Goal: Information Seeking & Learning: Learn about a topic

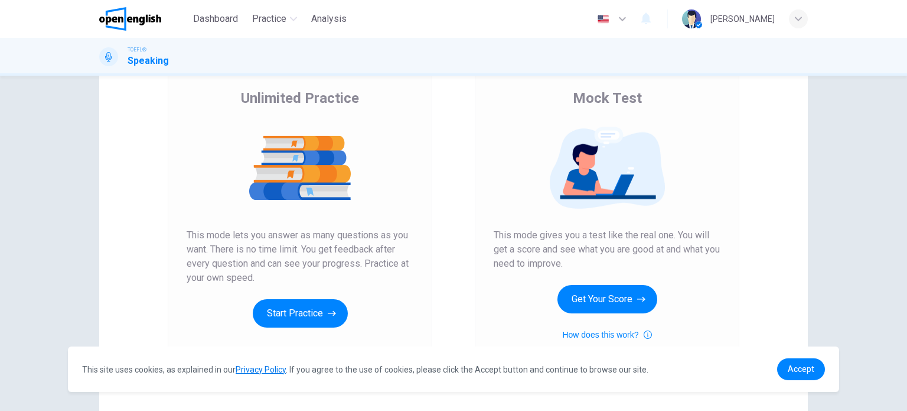
scroll to position [144, 0]
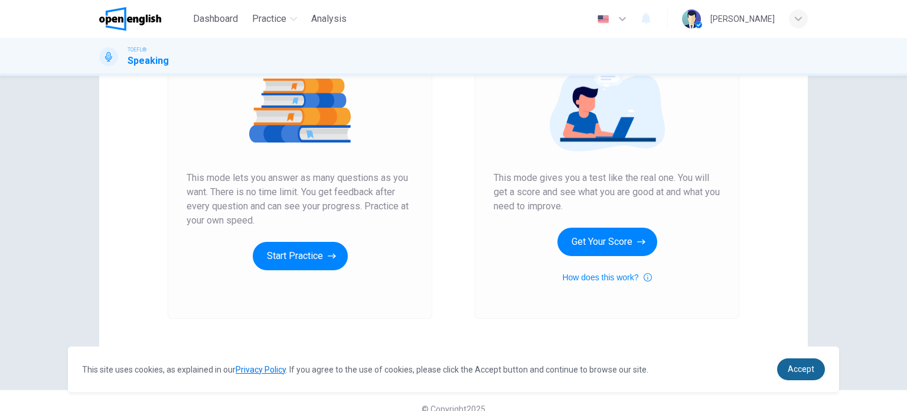
click at [791, 362] on div "This site uses cookies, as explained in our Privacy Policy . If you agree to th…" at bounding box center [453, 368] width 771 height 45
click at [791, 362] on link "Accept" at bounding box center [801, 369] width 48 height 22
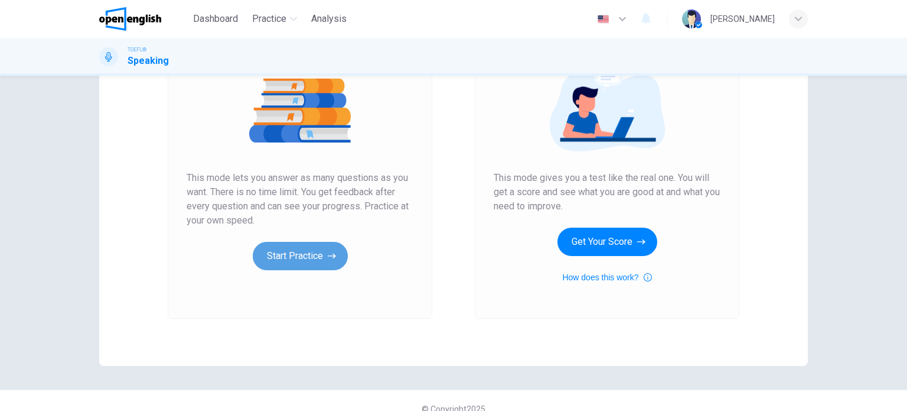
click at [275, 263] on button "Start Practice" at bounding box center [300, 256] width 95 height 28
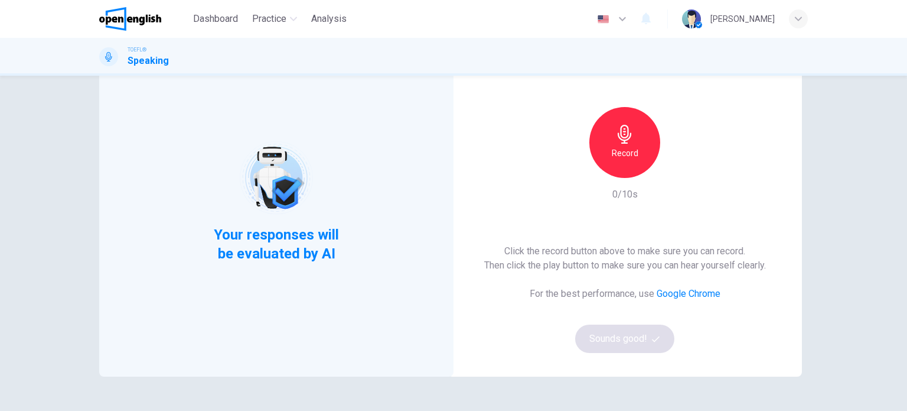
scroll to position [73, 0]
click at [629, 137] on icon "button" at bounding box center [624, 133] width 19 height 19
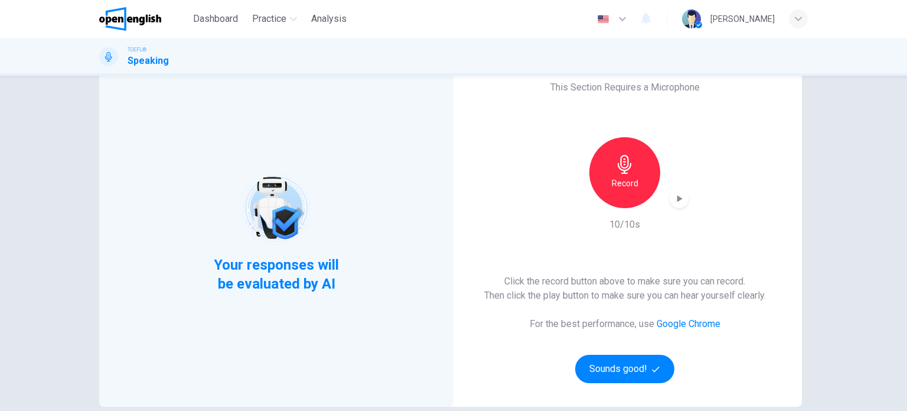
scroll to position [37, 0]
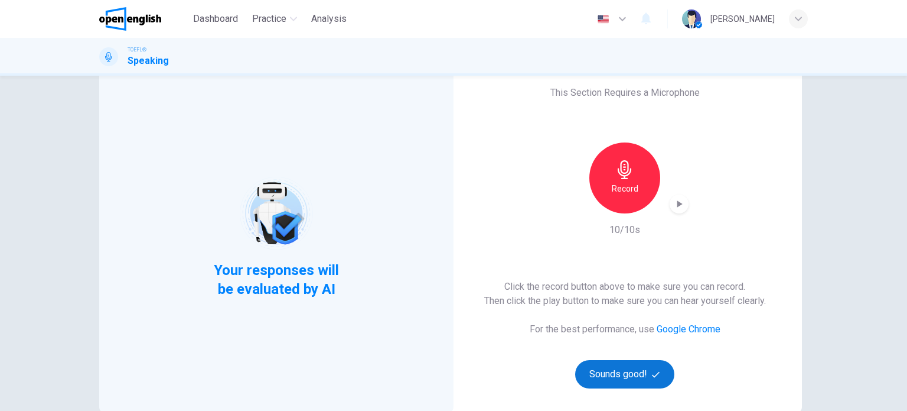
click at [624, 361] on button "Sounds good!" at bounding box center [624, 374] width 99 height 28
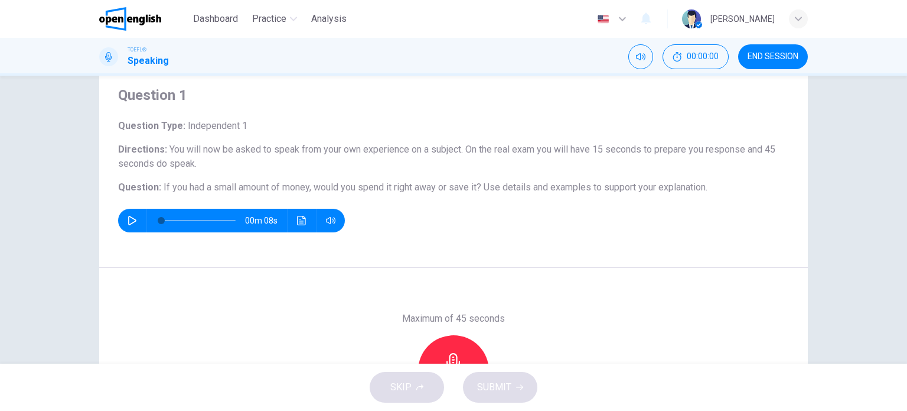
scroll to position [0, 0]
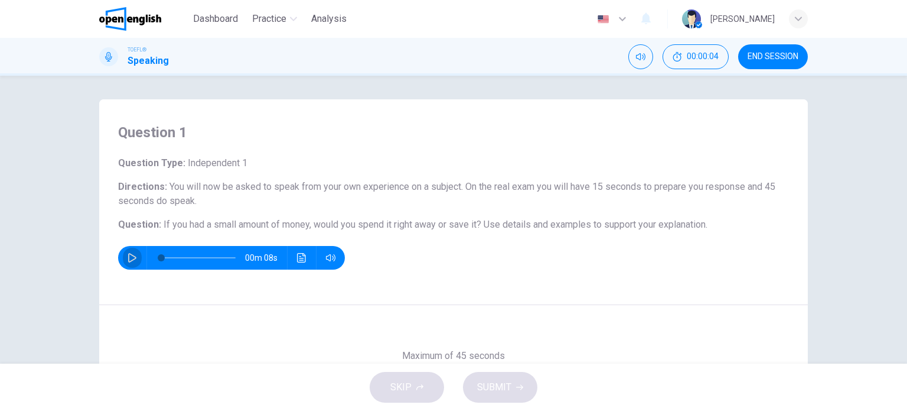
click at [128, 255] on icon "button" at bounding box center [132, 257] width 9 height 9
type input "**"
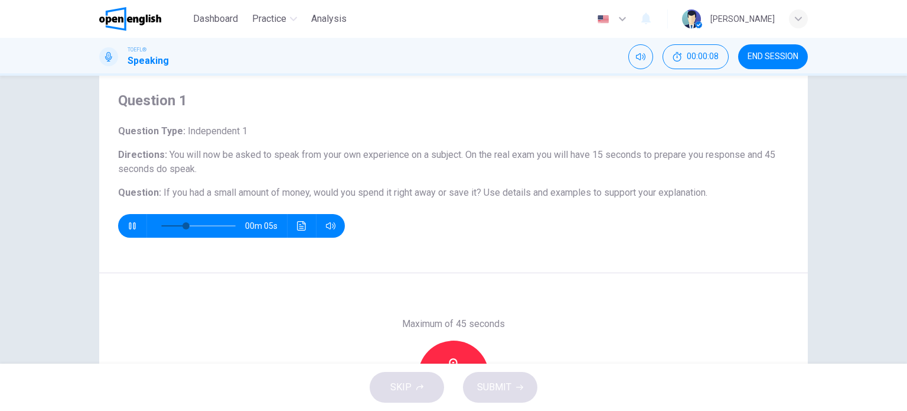
scroll to position [31, 0]
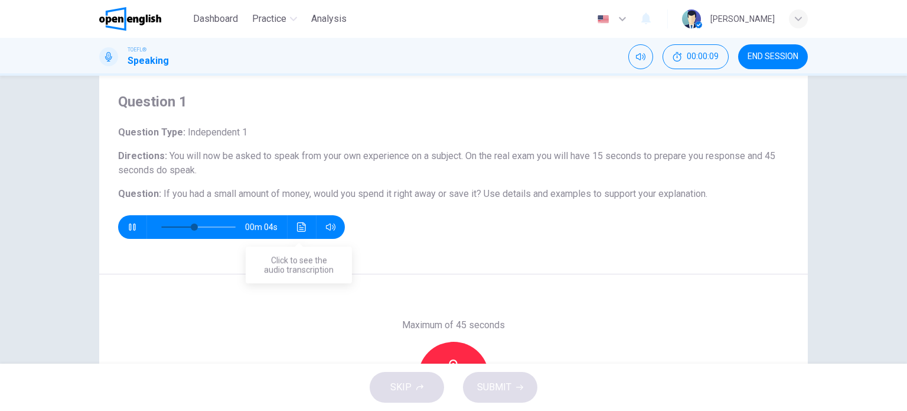
click at [301, 219] on button "Click to see the audio transcription" at bounding box center [301, 227] width 19 height 24
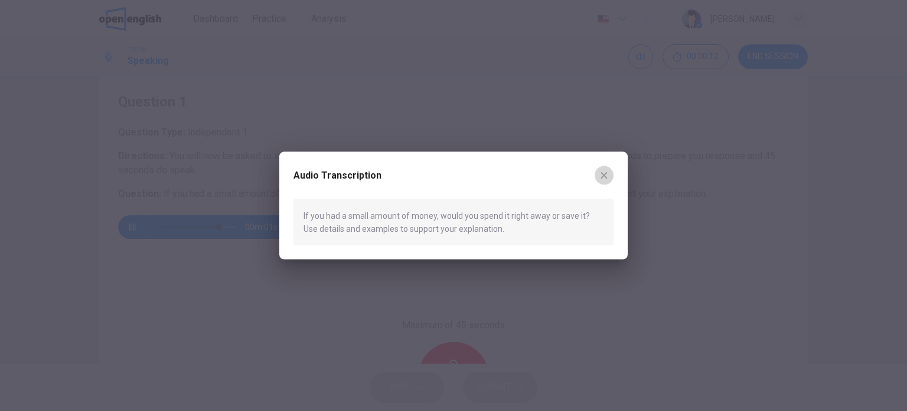
click at [608, 172] on icon "button" at bounding box center [604, 174] width 9 height 9
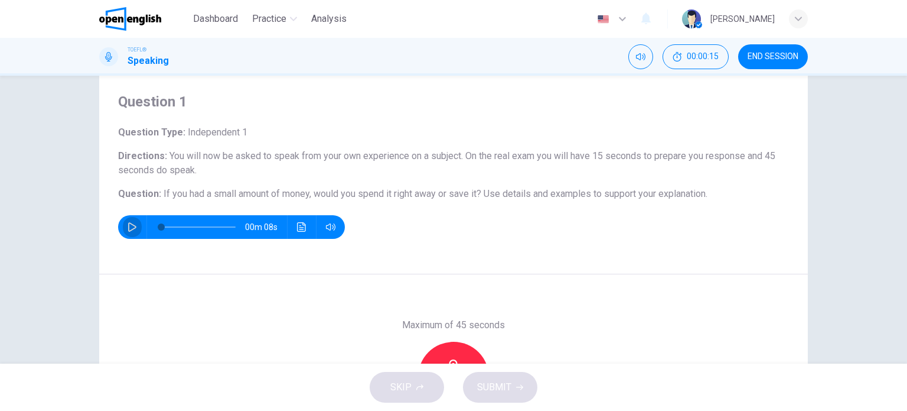
click at [126, 221] on button "button" at bounding box center [132, 227] width 19 height 24
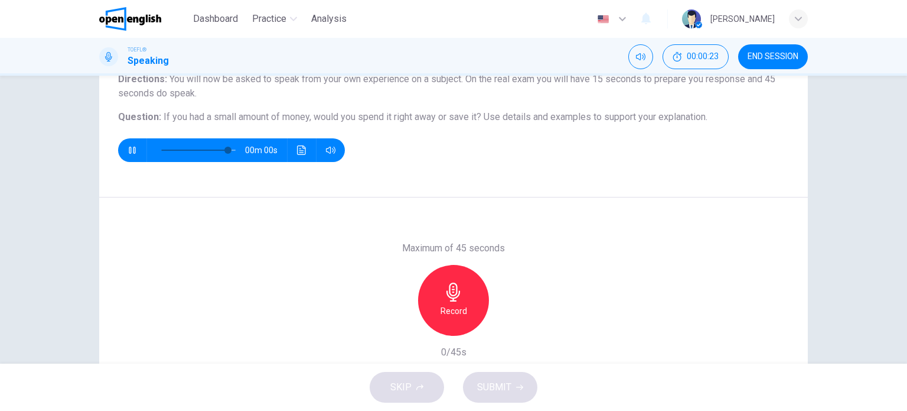
scroll to position [113, 0]
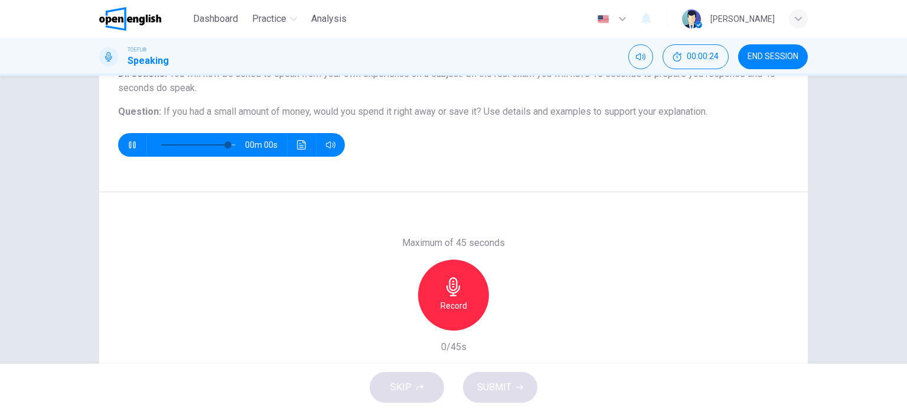
type input "*"
click at [449, 285] on icon "button" at bounding box center [453, 286] width 19 height 19
click at [499, 379] on span "SUBMIT" at bounding box center [494, 387] width 34 height 17
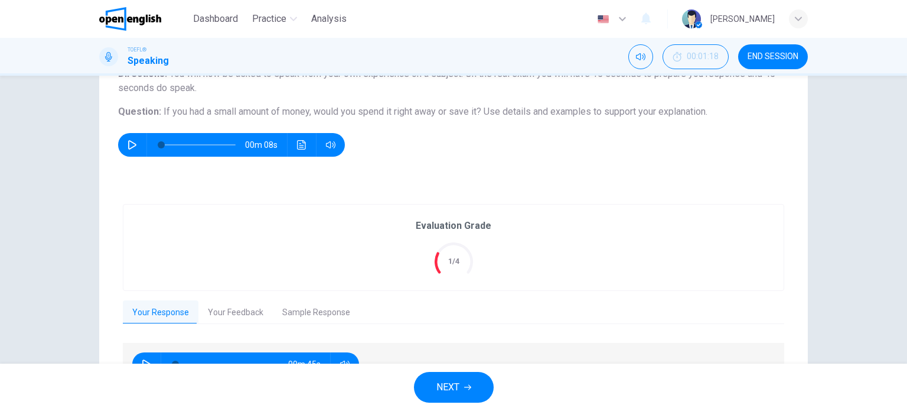
scroll to position [183, 0]
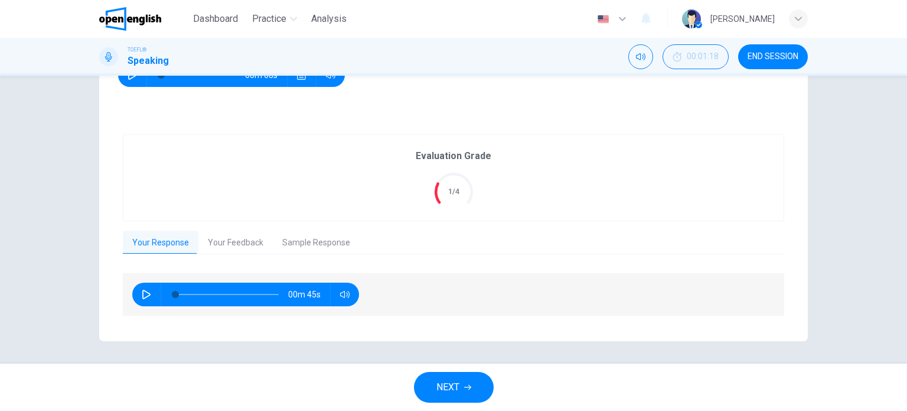
click at [454, 387] on span "NEXT" at bounding box center [448, 387] width 23 height 17
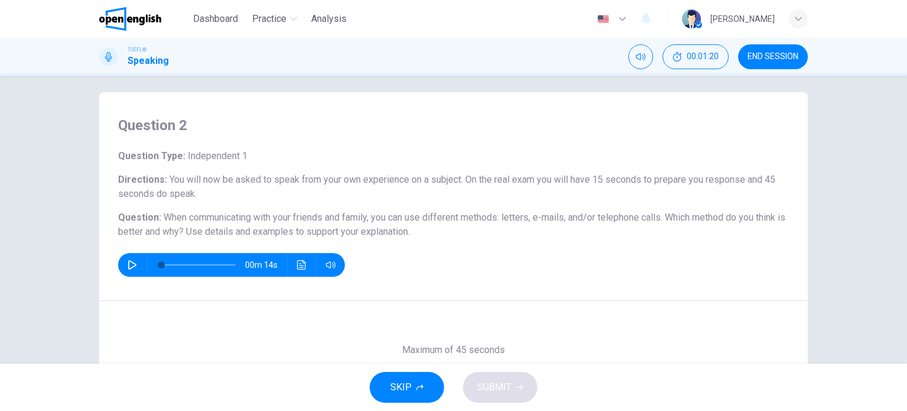
scroll to position [6, 0]
click at [146, 14] on img at bounding box center [130, 19] width 62 height 24
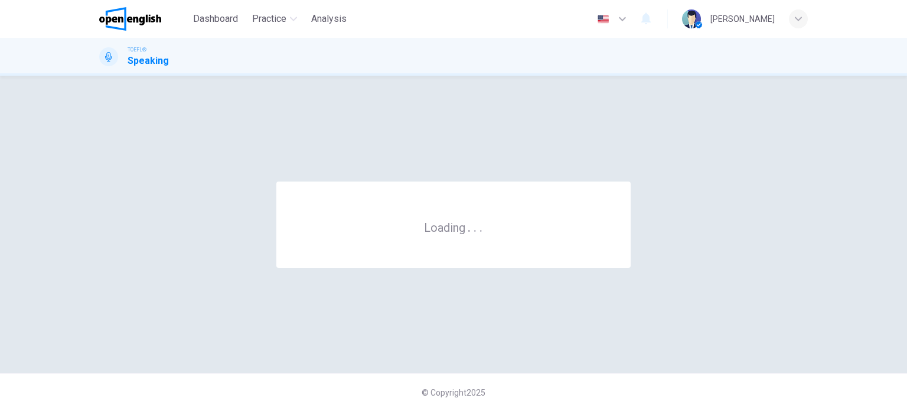
scroll to position [0, 0]
